Goal: Task Accomplishment & Management: Complete application form

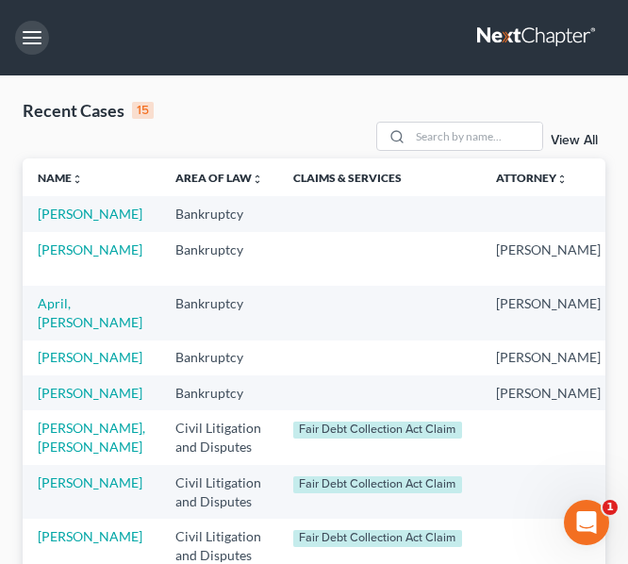
click at [42, 36] on button "button" at bounding box center [32, 38] width 34 height 34
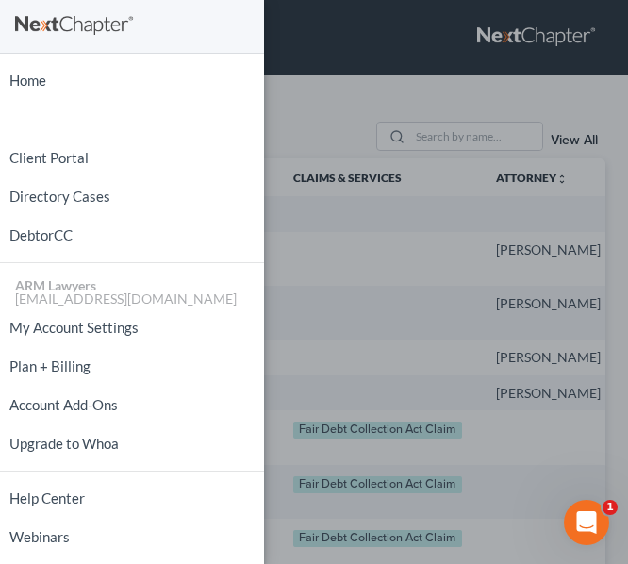
click at [346, 40] on div "Home New Case Client Portal Directory Cases DebtorCC ARM Lawyers [EMAIL_ADDRESS…" at bounding box center [314, 282] width 628 height 564
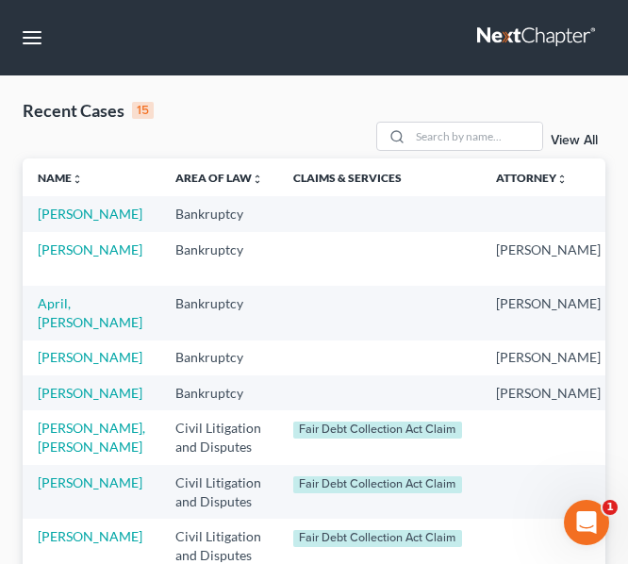
click at [585, 134] on link "View All" at bounding box center [574, 140] width 47 height 13
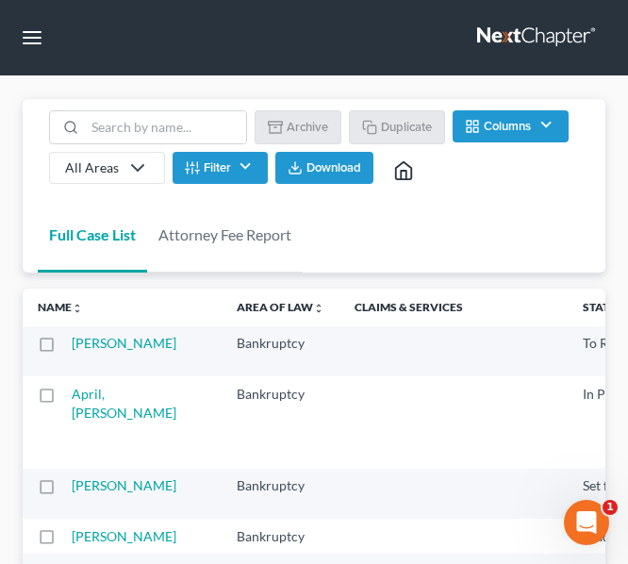
click at [202, 159] on button "Filter" at bounding box center [220, 168] width 95 height 32
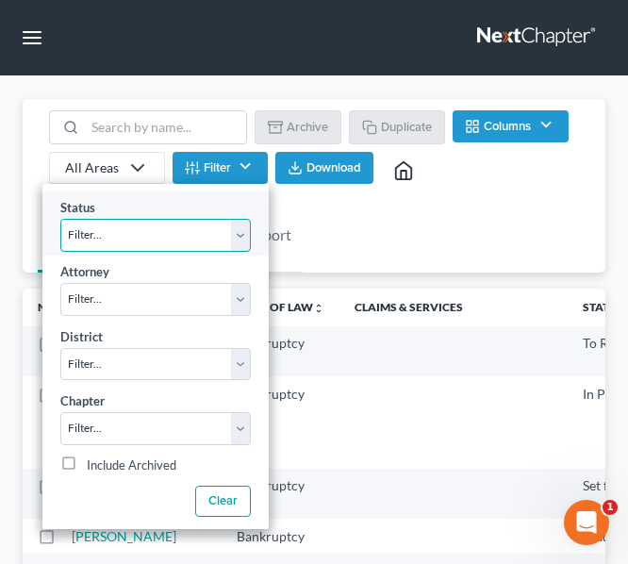
click at [120, 233] on select "Filter... Answer Due Awaiting Confirmation Awaiting Discharge Confirmed Could N…" at bounding box center [155, 235] width 191 height 33
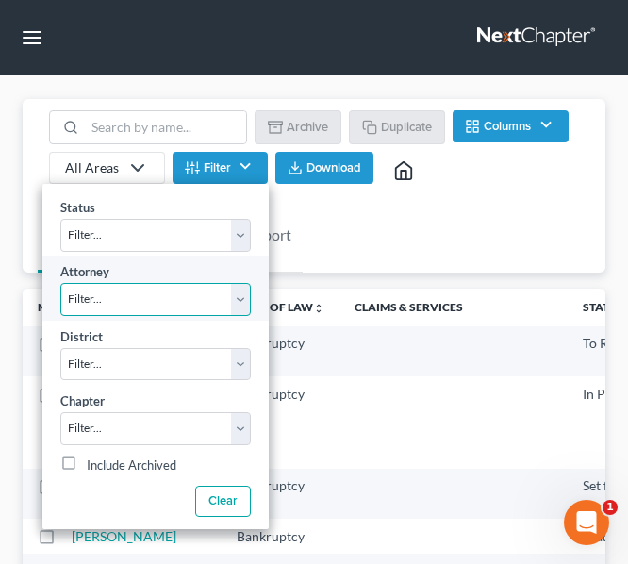
click at [125, 294] on select "Filter... [PERSON_NAME] [PERSON_NAME] [PERSON_NAME]" at bounding box center [155, 299] width 191 height 33
select select "2"
click at [60, 283] on select "Filter... [PERSON_NAME] [PERSON_NAME] [PERSON_NAME]" at bounding box center [155, 299] width 191 height 33
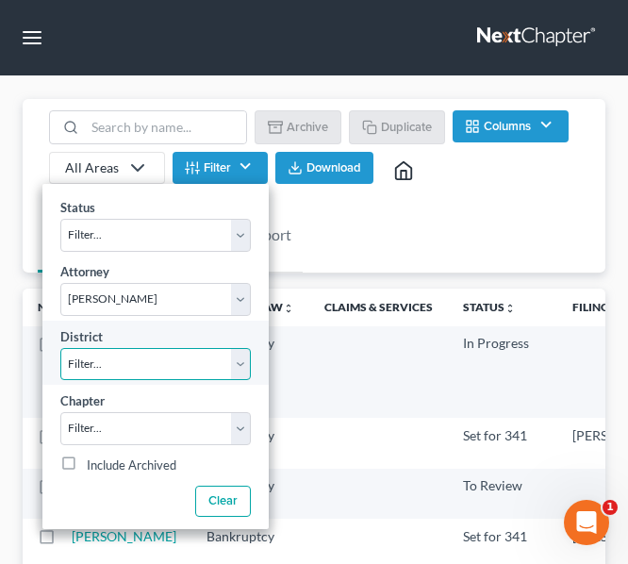
click at [115, 368] on select "Filter... Filter... [US_STATE] - [GEOGRAPHIC_DATA] [US_STATE] - [GEOGRAPHIC_DAT…" at bounding box center [155, 364] width 191 height 33
select select "68"
click at [60, 348] on select "Filter... Filter... [US_STATE] - [GEOGRAPHIC_DATA] [US_STATE] - [GEOGRAPHIC_DAT…" at bounding box center [155, 364] width 191 height 33
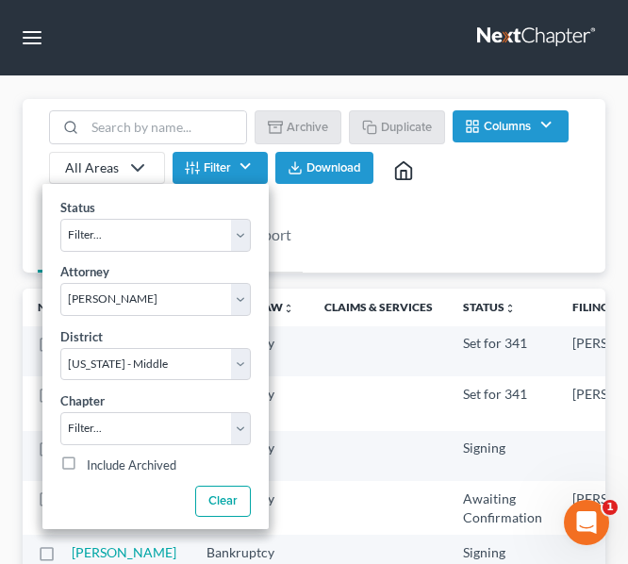
click at [261, 42] on nav "Home New Case Client Portal Directory Cases DebtorCC ARM Lawyers [EMAIL_ADDRESS…" at bounding box center [314, 37] width 628 height 75
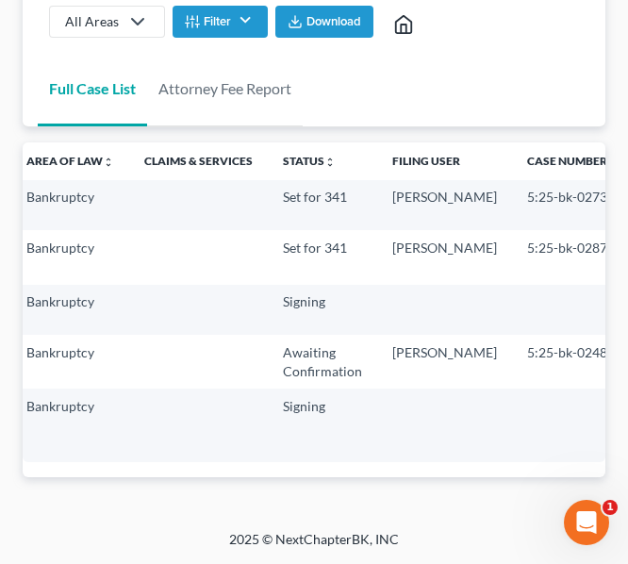
scroll to position [0, 49]
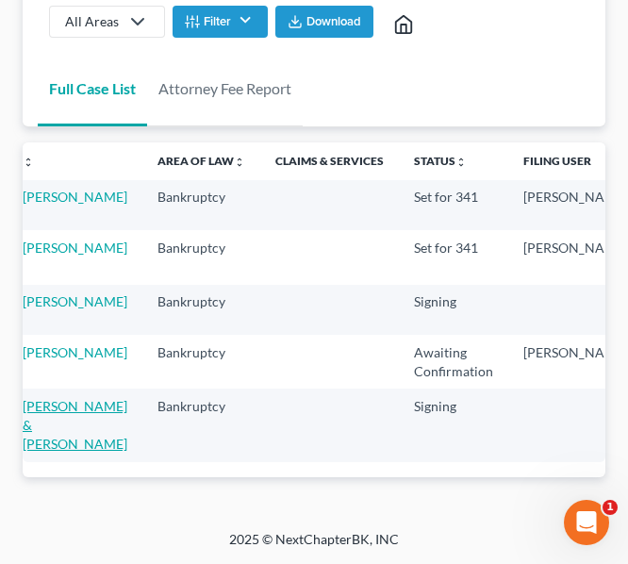
click at [57, 452] on link "[PERSON_NAME] & [PERSON_NAME]" at bounding box center [75, 425] width 105 height 54
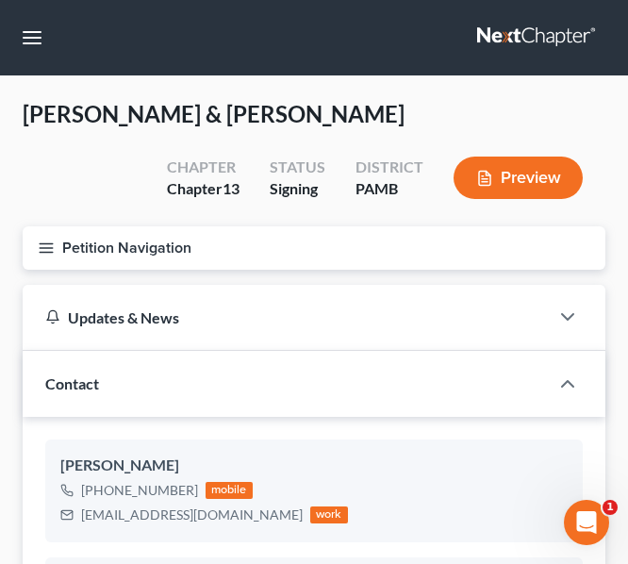
click at [223, 248] on button "Petition Navigation" at bounding box center [314, 247] width 583 height 43
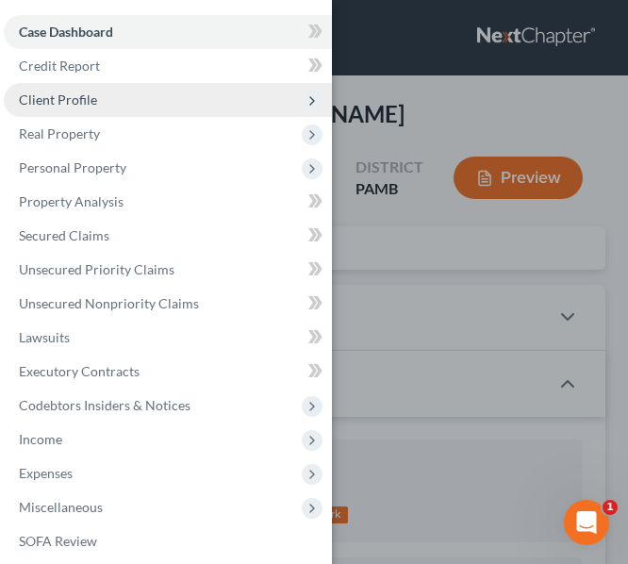
click at [51, 100] on span "Client Profile" at bounding box center [58, 100] width 78 height 16
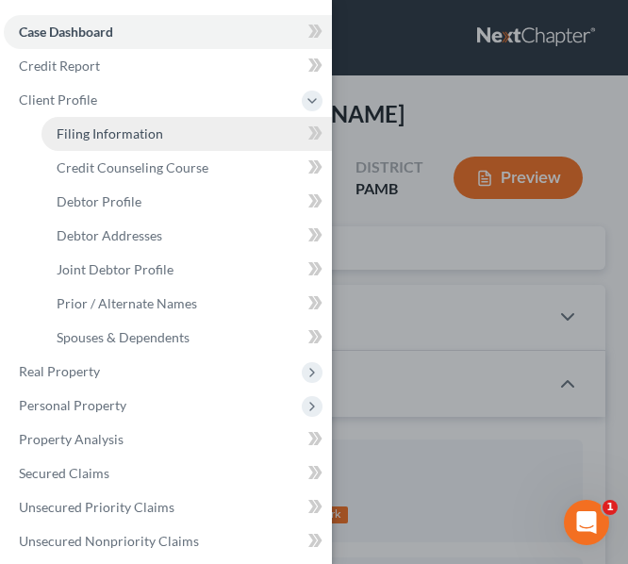
click at [71, 131] on span "Filing Information" at bounding box center [110, 133] width 107 height 16
select select "1"
select select "3"
select select "68"
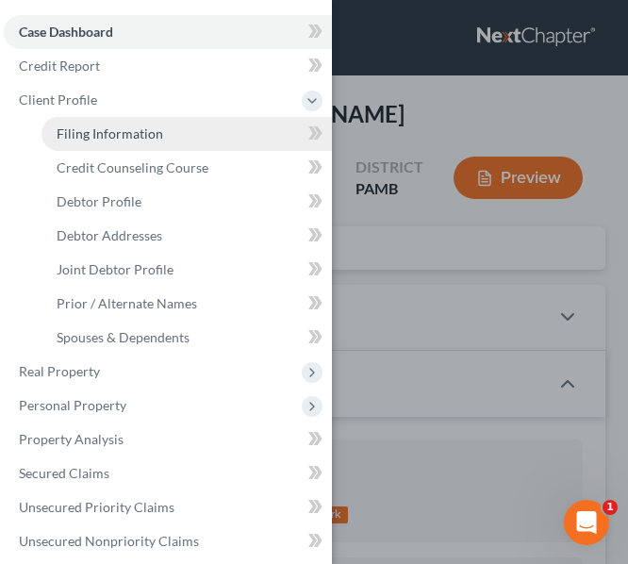
select select "8"
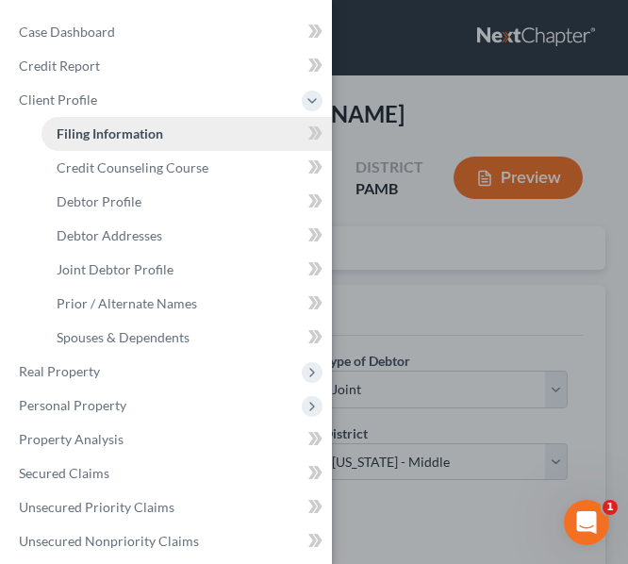
click at [98, 127] on span "Filing Information" at bounding box center [110, 133] width 107 height 16
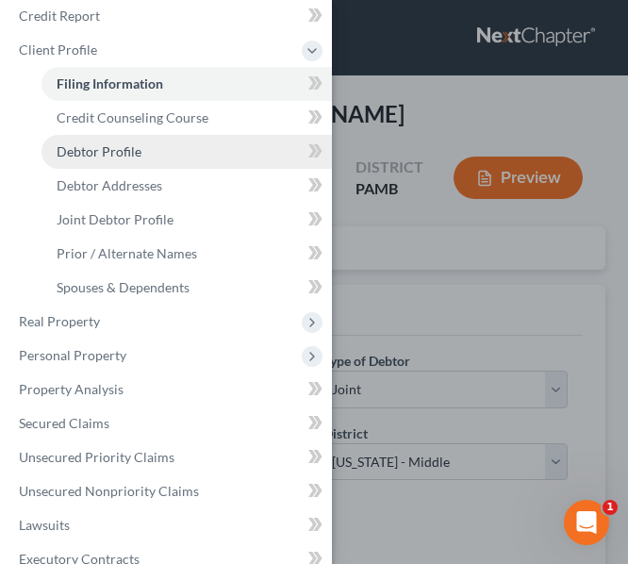
scroll to position [22, 0]
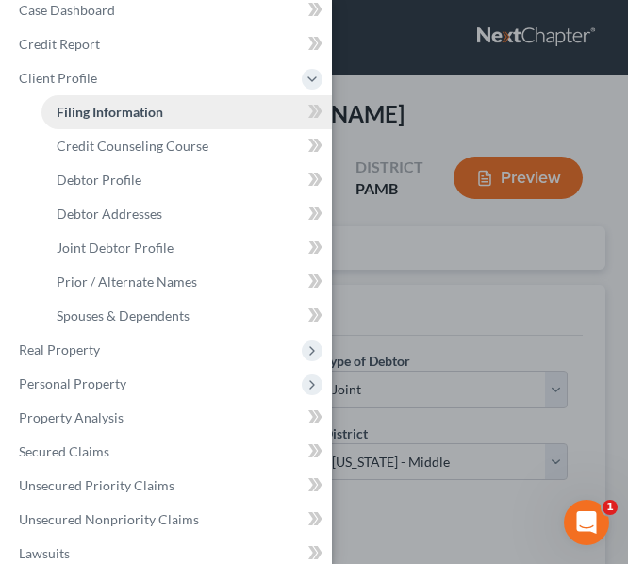
click at [76, 112] on span "Filing Information" at bounding box center [110, 112] width 107 height 16
click at [308, 112] on icon at bounding box center [312, 111] width 8 height 13
click at [88, 110] on span "Filing Information" at bounding box center [110, 112] width 107 height 16
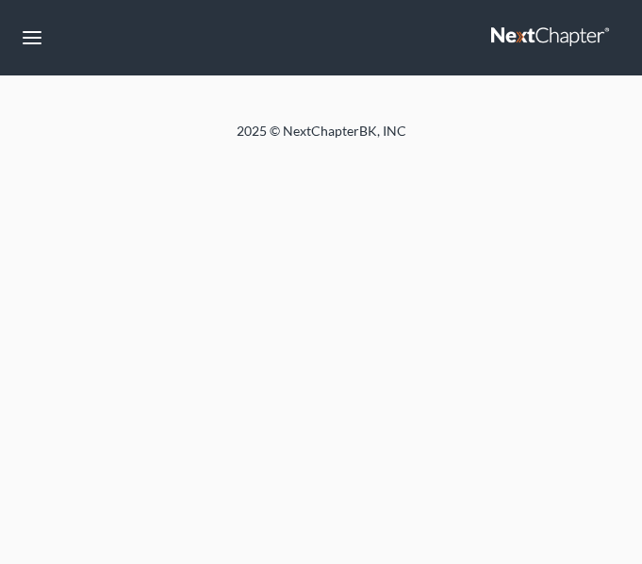
select select "1"
select select "3"
select select "68"
select select "8"
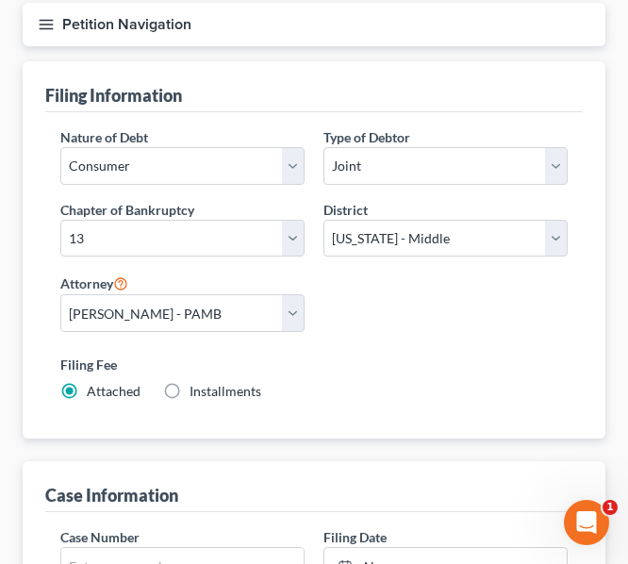
scroll to position [222, 0]
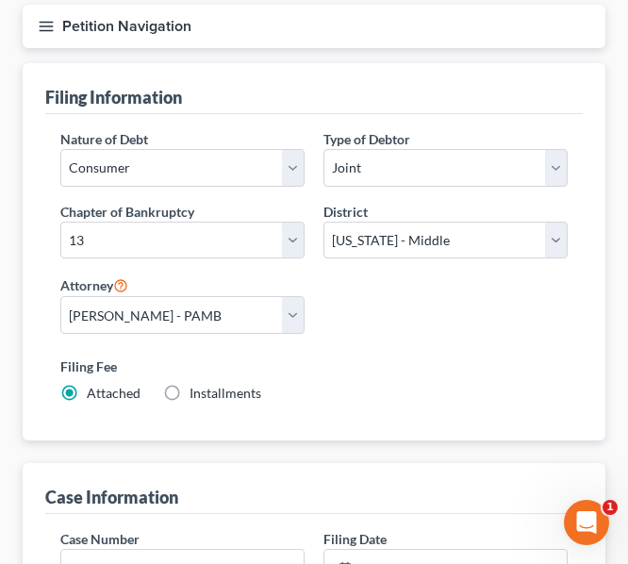
select select "20"
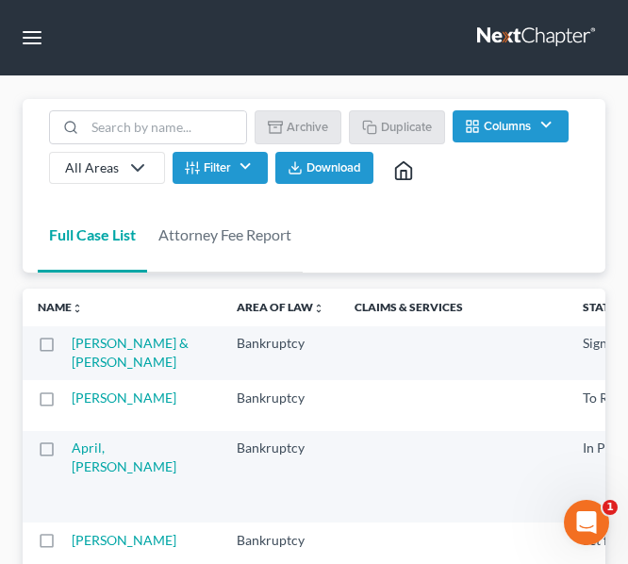
click at [241, 158] on button "Filter" at bounding box center [220, 168] width 95 height 32
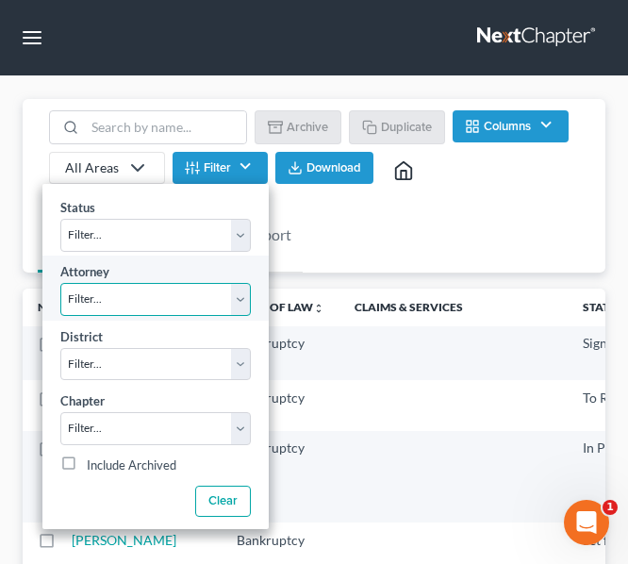
click at [132, 309] on select "Filter... [PERSON_NAME] [PERSON_NAME] [PERSON_NAME]" at bounding box center [155, 299] width 191 height 33
select select "2"
click at [60, 283] on select "Filter... [PERSON_NAME] [PERSON_NAME] [PERSON_NAME]" at bounding box center [155, 299] width 191 height 33
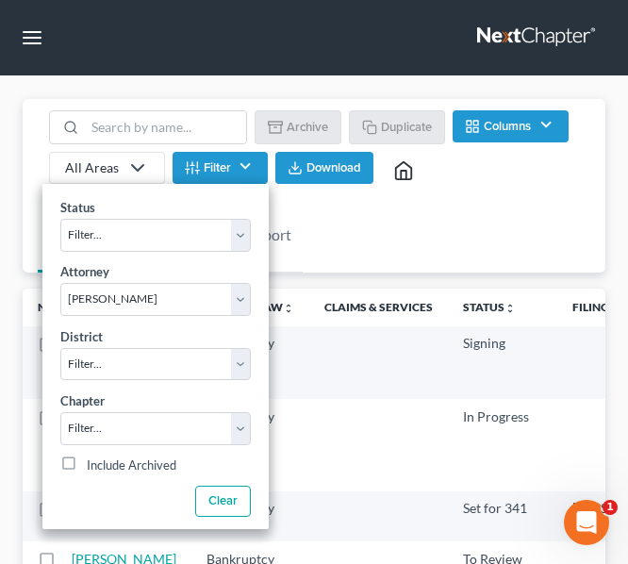
click at [547, 229] on div "Full Case List Attorney Fee Report Batch Download Archive Un-archive Duplicate …" at bounding box center [314, 186] width 583 height 175
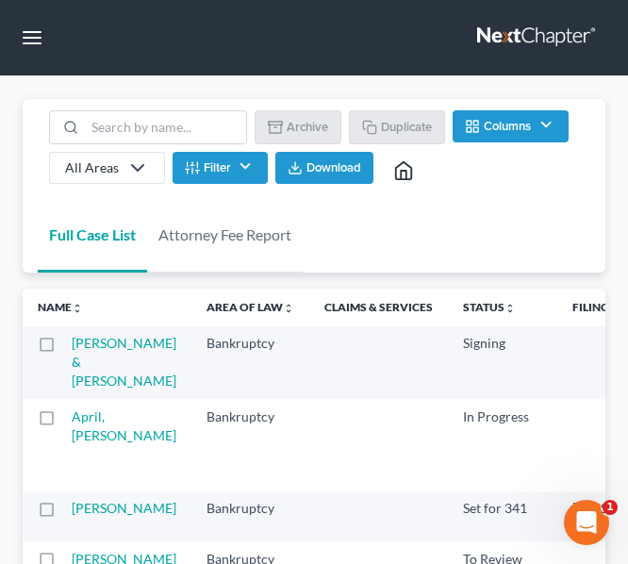
click at [215, 162] on button "Filter" at bounding box center [220, 168] width 95 height 32
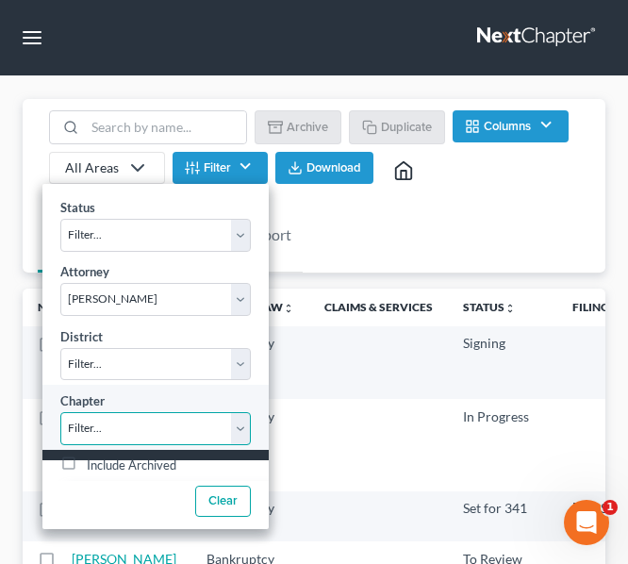
click at [140, 424] on select "Filter... 7 11 13" at bounding box center [155, 428] width 191 height 33
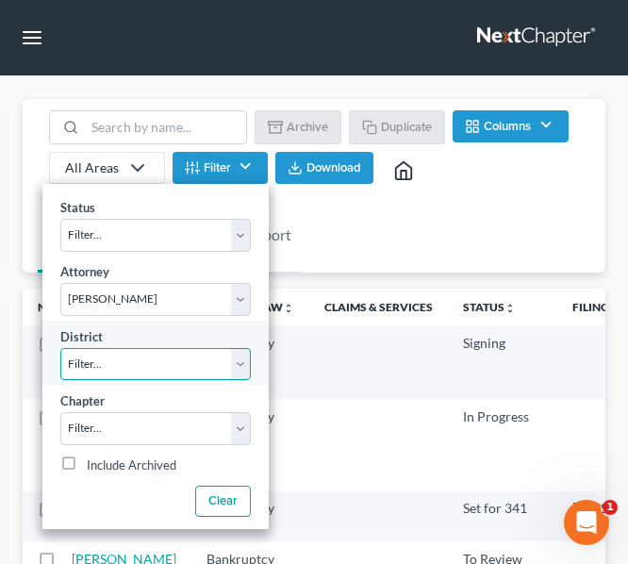
click at [138, 367] on select "Filter... Filter... [US_STATE] - [GEOGRAPHIC_DATA] [US_STATE] - [GEOGRAPHIC_DAT…" at bounding box center [155, 364] width 191 height 33
select select "68"
click at [60, 348] on select "Filter... Filter... [US_STATE] - [GEOGRAPHIC_DATA] [US_STATE] - [GEOGRAPHIC_DAT…" at bounding box center [155, 364] width 191 height 33
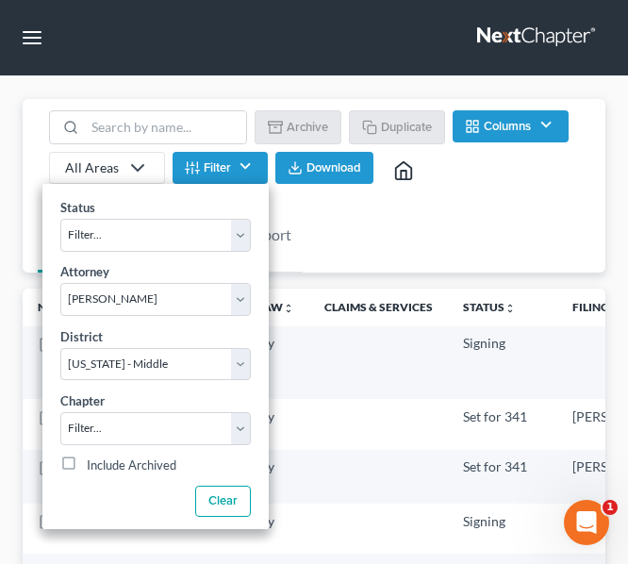
click at [493, 221] on div "Full Case List Attorney Fee Report Batch Download Archive Un-archive Duplicate …" at bounding box center [314, 186] width 583 height 175
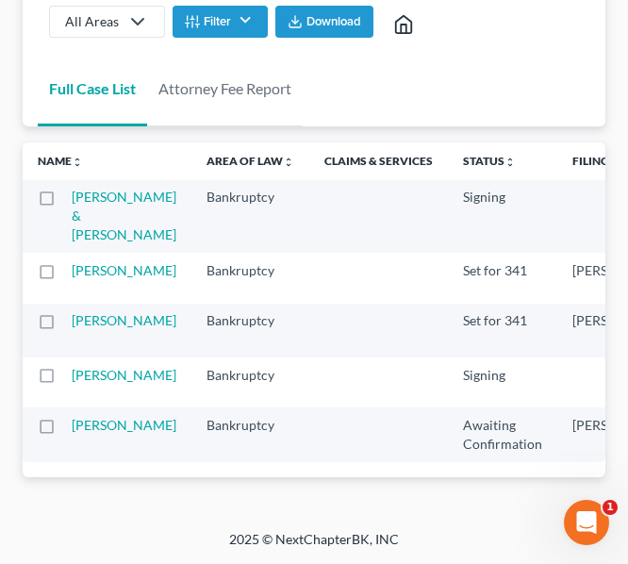
scroll to position [196, 0]
click at [107, 433] on link "[PERSON_NAME]" at bounding box center [124, 425] width 105 height 16
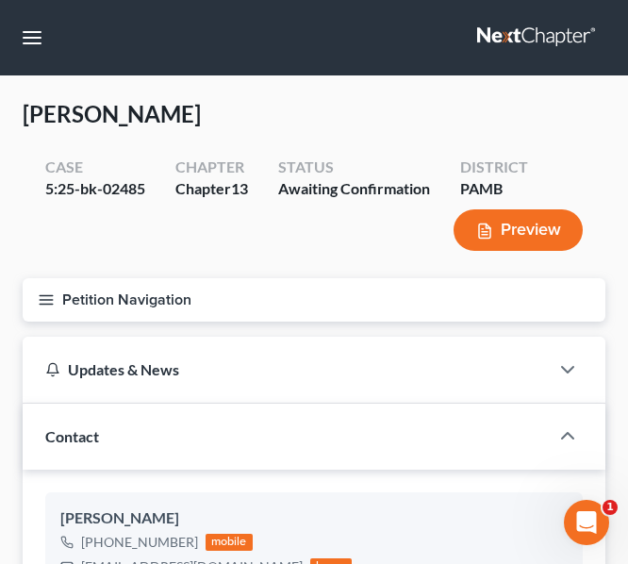
scroll to position [242, 0]
drag, startPoint x: 107, startPoint y: 522, endPoint x: 349, endPoint y: 142, distance: 450.1
click at [349, 142] on div "Mitchell, Brian Upgraded Case 5:25-bk-02485 Chapter Chapter 13 Status Awaiting …" at bounding box center [314, 188] width 583 height 179
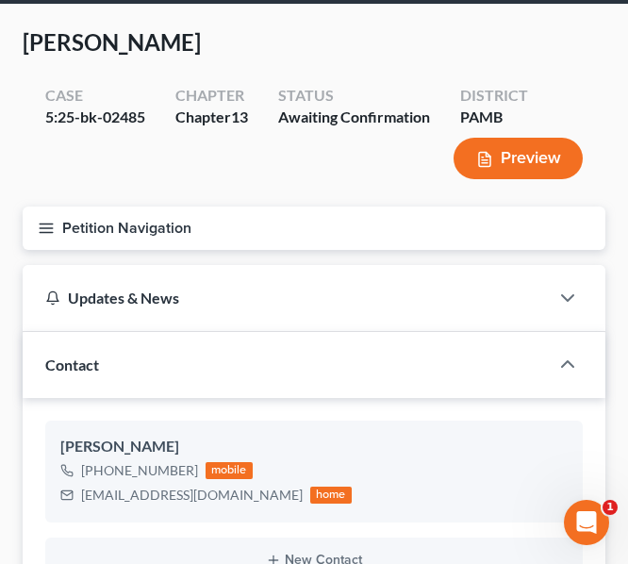
scroll to position [69, 0]
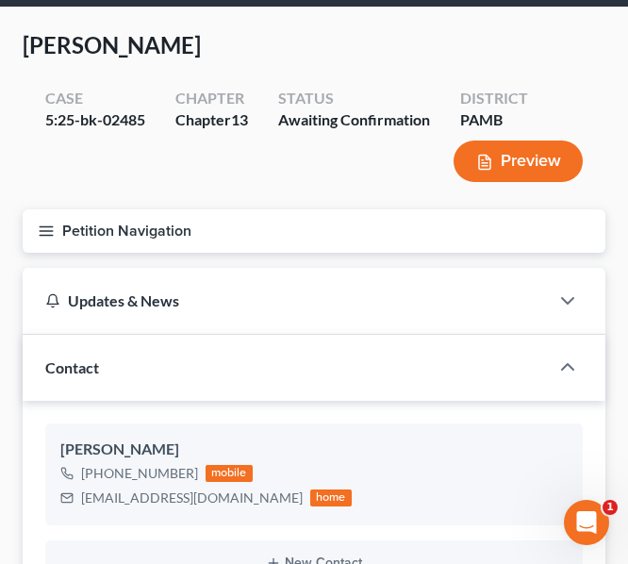
click at [43, 237] on icon "button" at bounding box center [46, 231] width 17 height 17
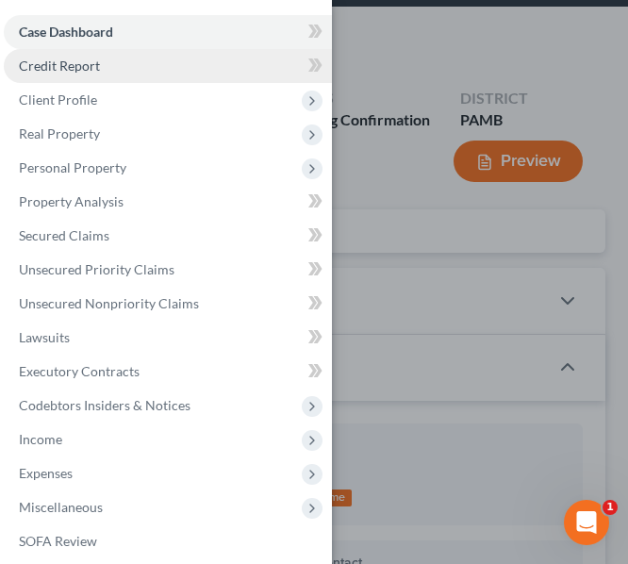
click at [66, 81] on link "Credit Report" at bounding box center [168, 66] width 328 height 34
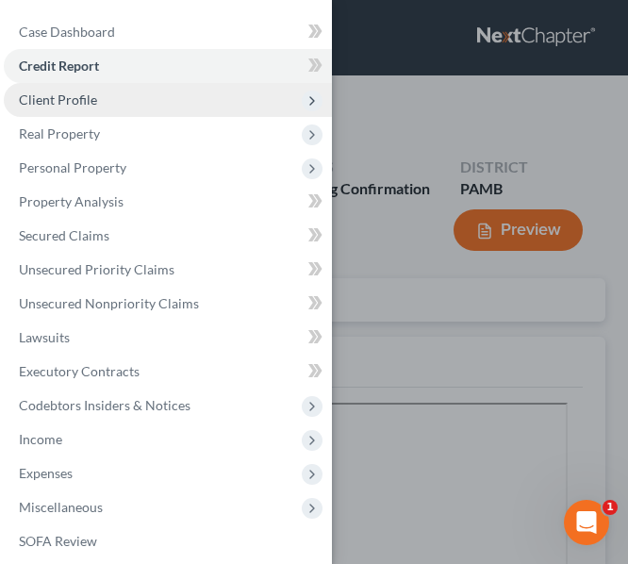
click at [77, 98] on span "Client Profile" at bounding box center [58, 100] width 78 height 16
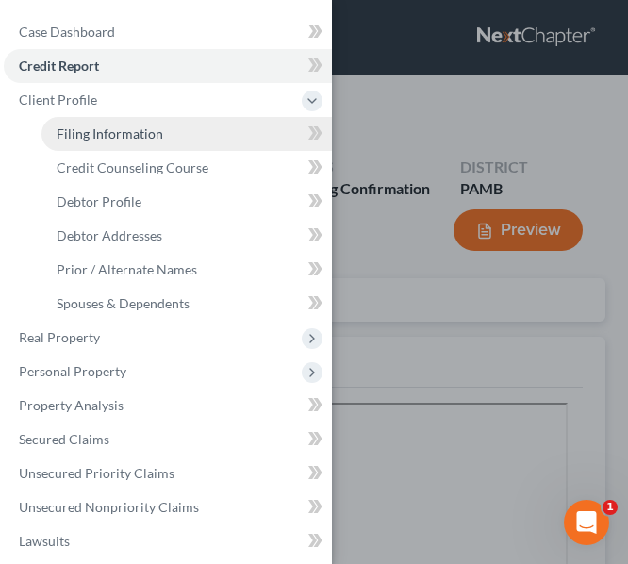
click at [92, 141] on span "Filing Information" at bounding box center [110, 133] width 107 height 16
select select "1"
select select "0"
select select "3"
select select "68"
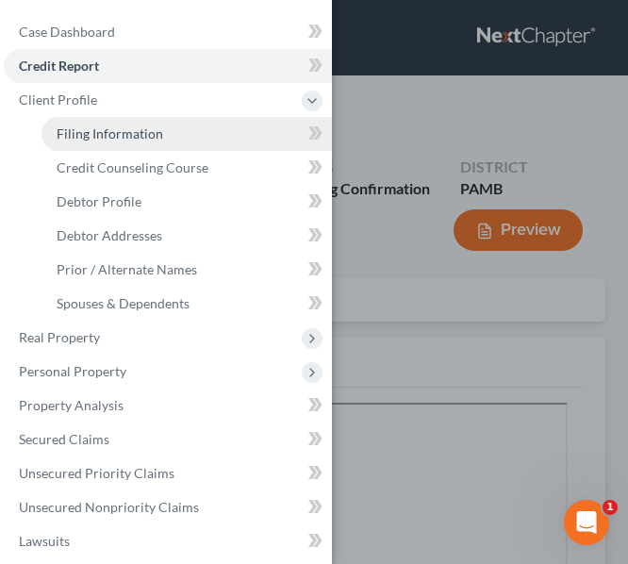
select select "8"
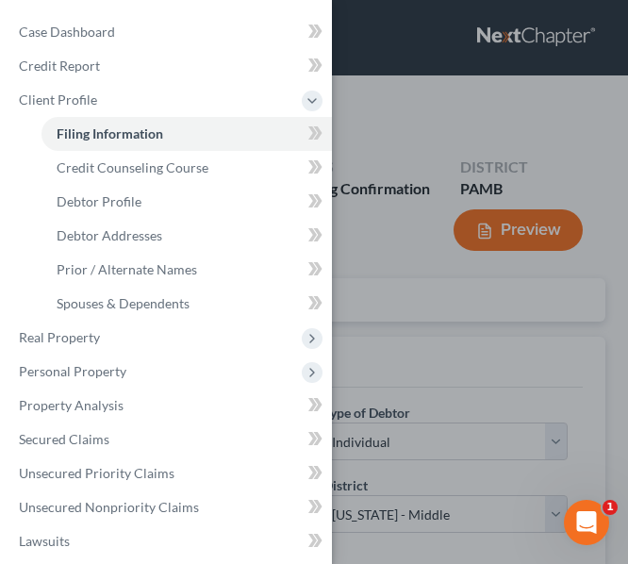
click at [398, 103] on div "Case Dashboard Payments Invoices Payments Payments Credit Report Client Profile" at bounding box center [314, 282] width 628 height 564
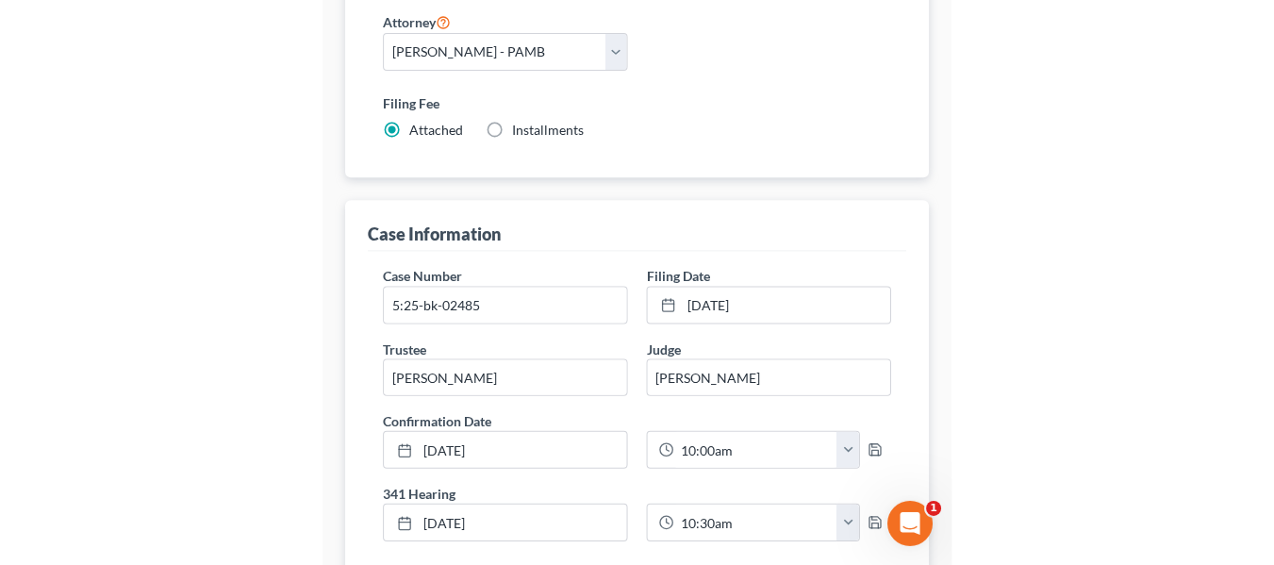
scroll to position [539, 0]
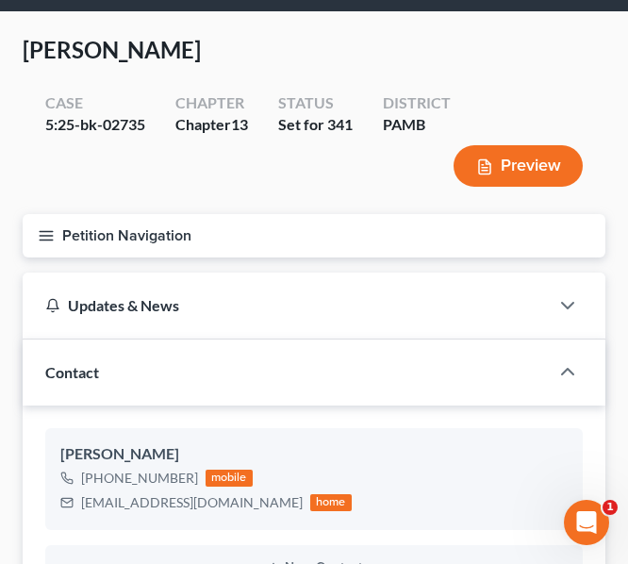
scroll to position [28, 0]
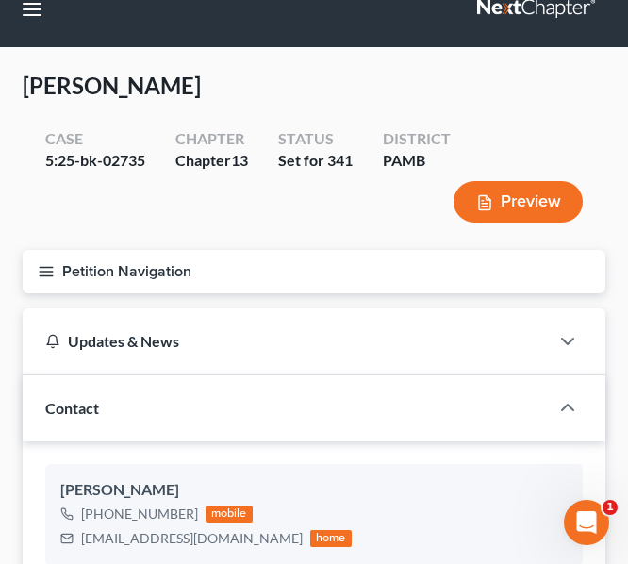
click at [38, 275] on icon "button" at bounding box center [46, 271] width 17 height 17
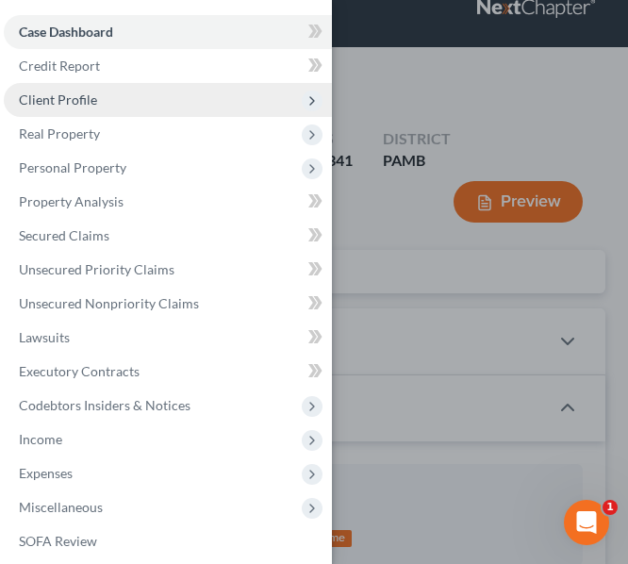
click at [120, 94] on span "Client Profile" at bounding box center [168, 100] width 328 height 34
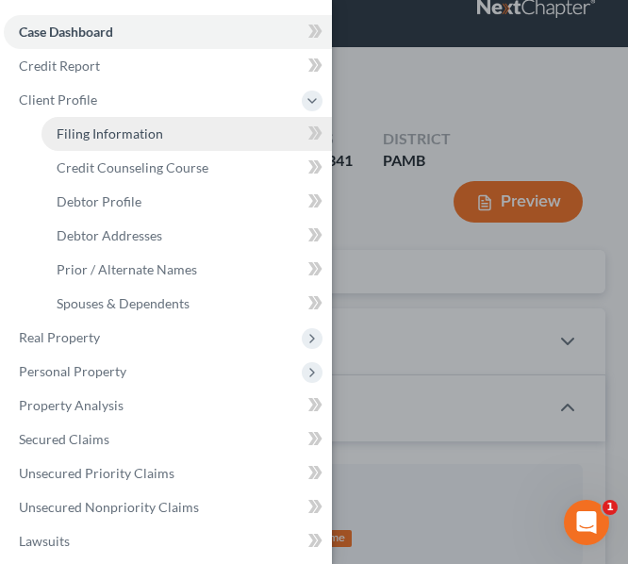
click at [95, 132] on span "Filing Information" at bounding box center [110, 133] width 107 height 16
select select "1"
select select "0"
select select "3"
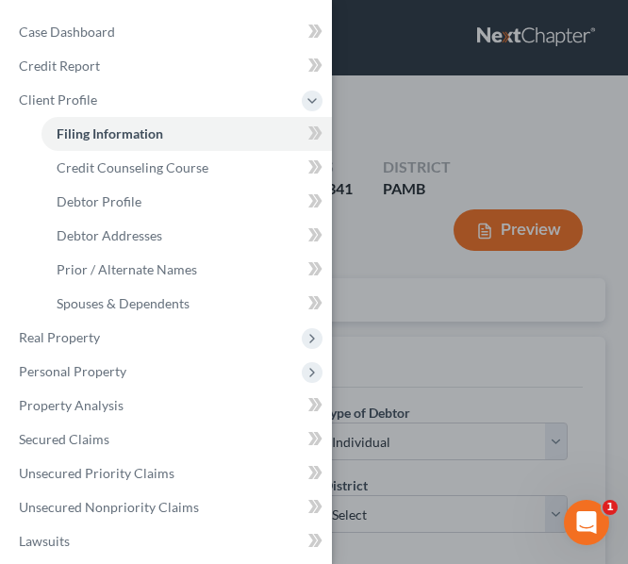
click at [488, 126] on div "Case Dashboard Payments Invoices Payments Payments Credit Report Client Profile" at bounding box center [314, 282] width 628 height 564
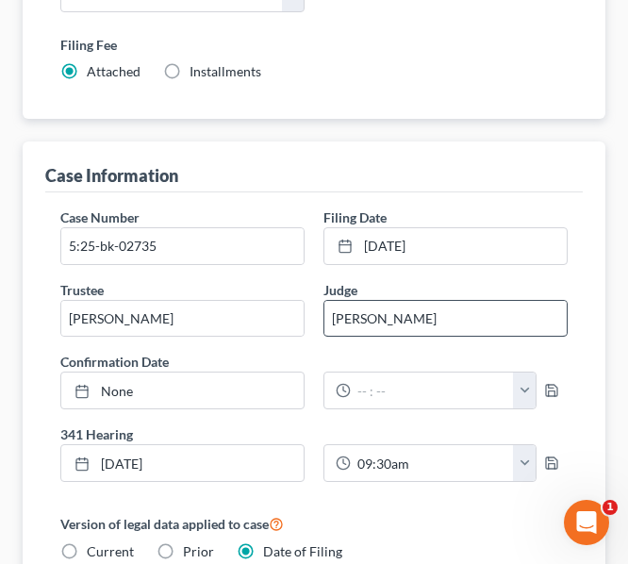
scroll to position [597, 0]
